Goal: Check status

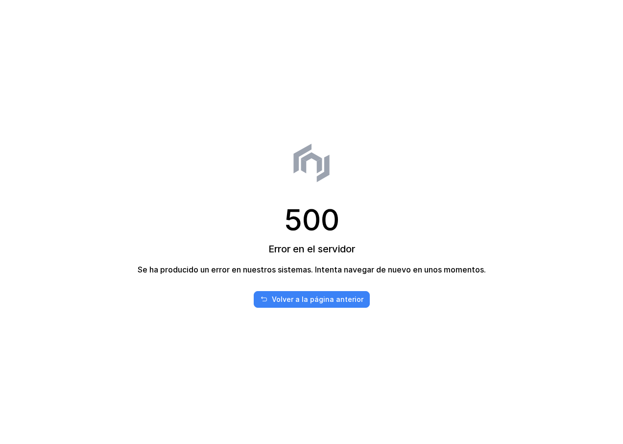
click at [297, 300] on div "Volver a la página anterior" at bounding box center [318, 299] width 92 height 10
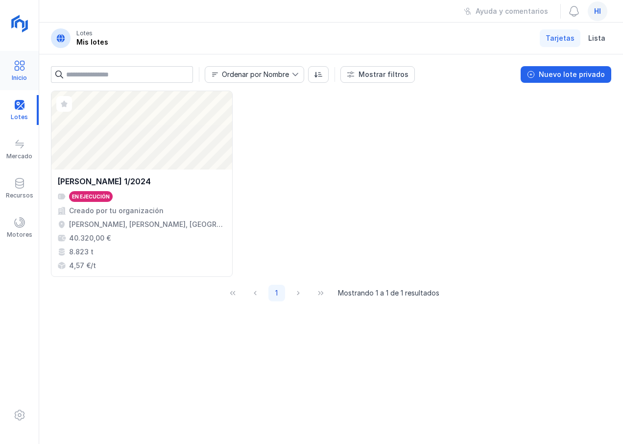
click at [22, 69] on span at bounding box center [20, 66] width 12 height 12
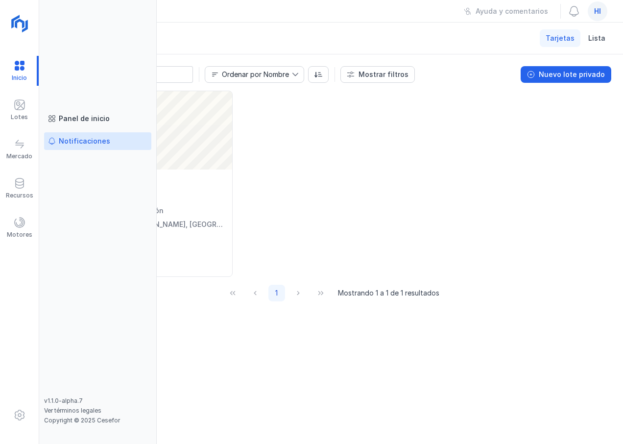
click at [89, 141] on div "Notificaciones" at bounding box center [84, 141] width 51 height 10
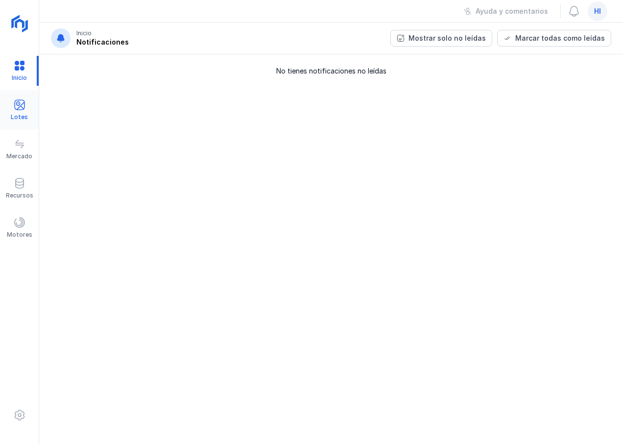
click at [20, 108] on span at bounding box center [20, 105] width 12 height 12
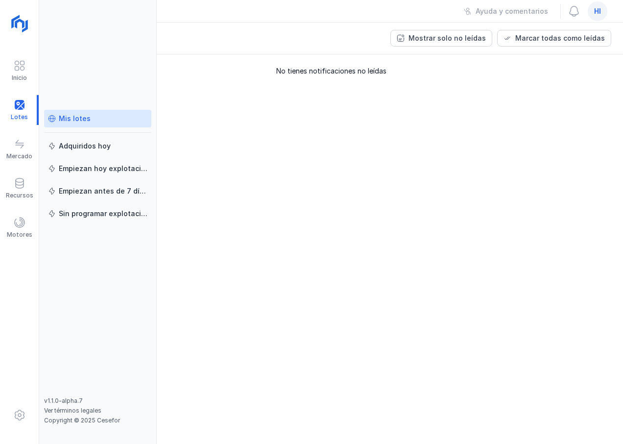
click at [95, 115] on div "Mis lotes" at bounding box center [97, 119] width 99 height 10
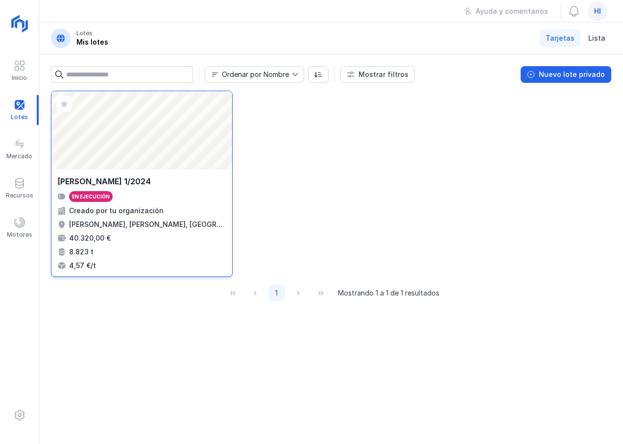
click at [147, 170] on div "JARAMILLO 1/2024 En ejecución Creado por tu organización Jaramillo de la Fuente…" at bounding box center [141, 222] width 181 height 107
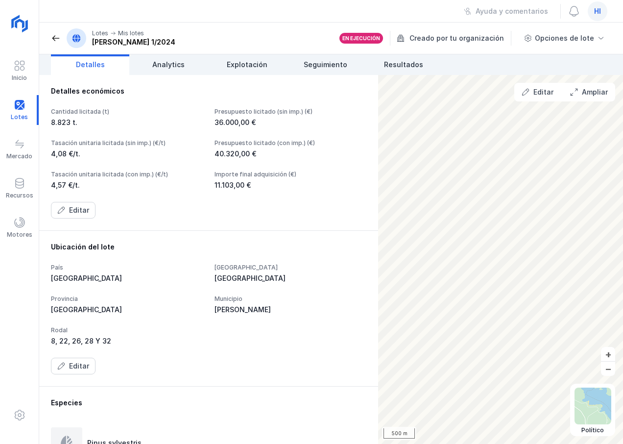
scroll to position [49, 0]
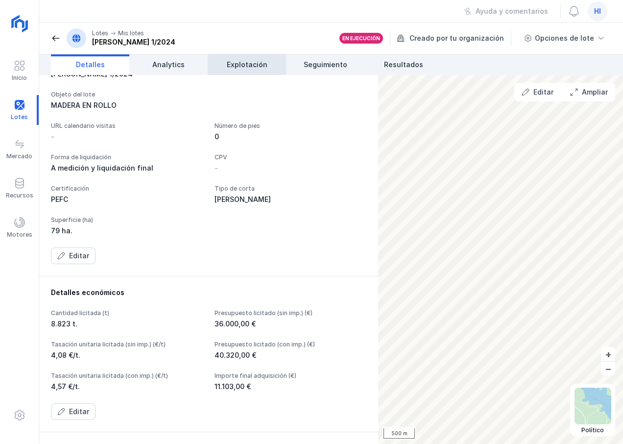
click at [243, 66] on span "Explotación" at bounding box center [247, 65] width 41 height 10
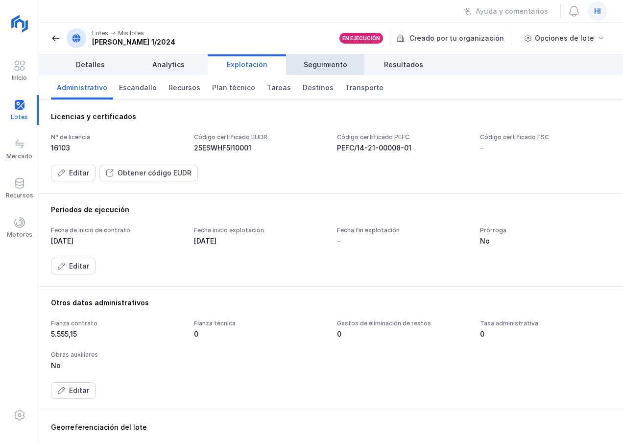
click at [324, 64] on span "Seguimiento" at bounding box center [326, 65] width 44 height 10
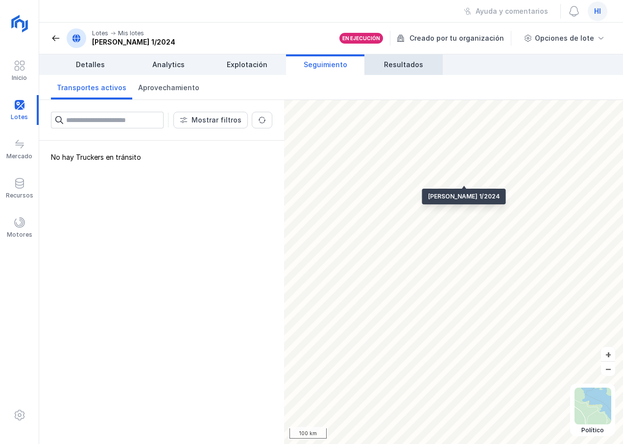
click at [396, 68] on span "Resultados" at bounding box center [403, 65] width 39 height 10
